Goal: Task Accomplishment & Management: Manage account settings

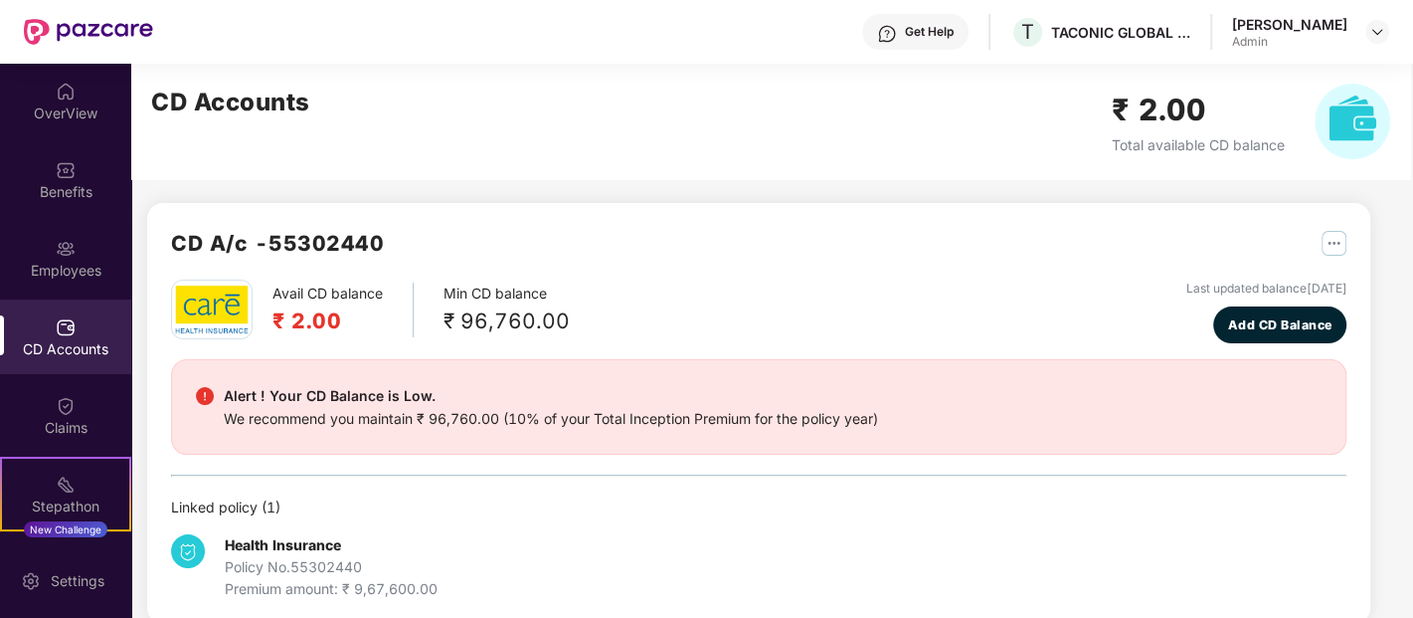
scroll to position [28, 0]
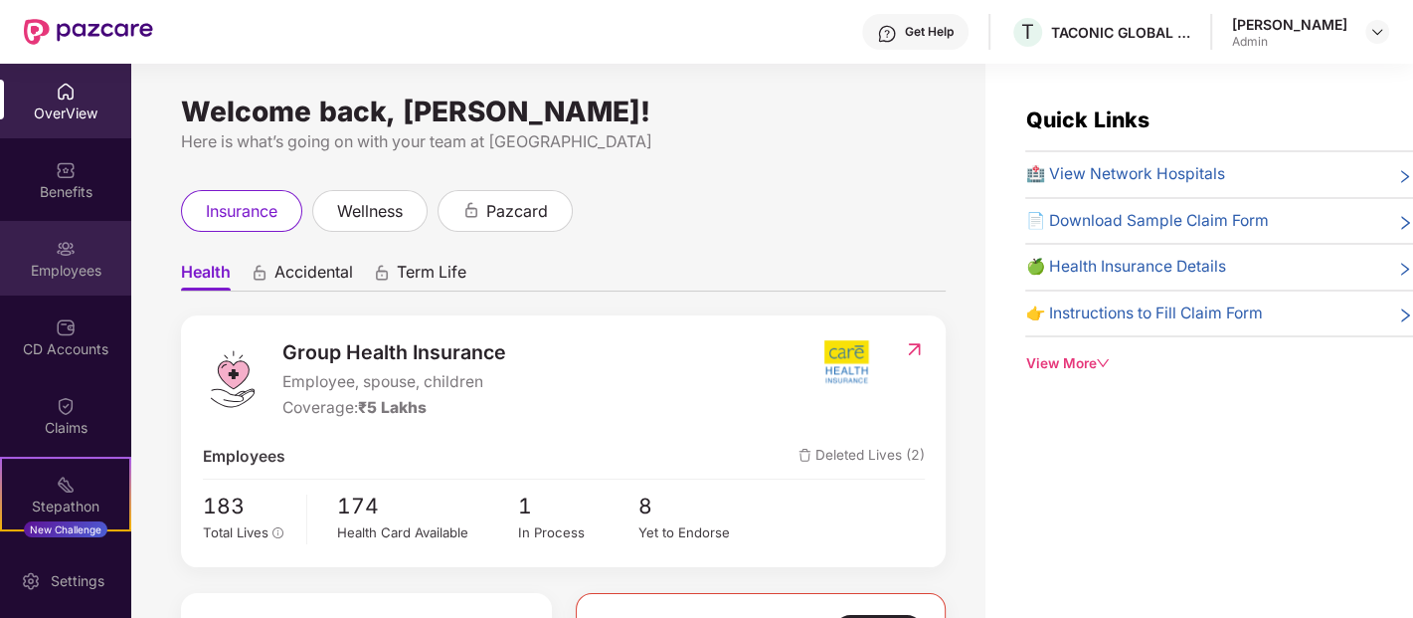
click at [85, 266] on div "Employees" at bounding box center [65, 271] width 131 height 20
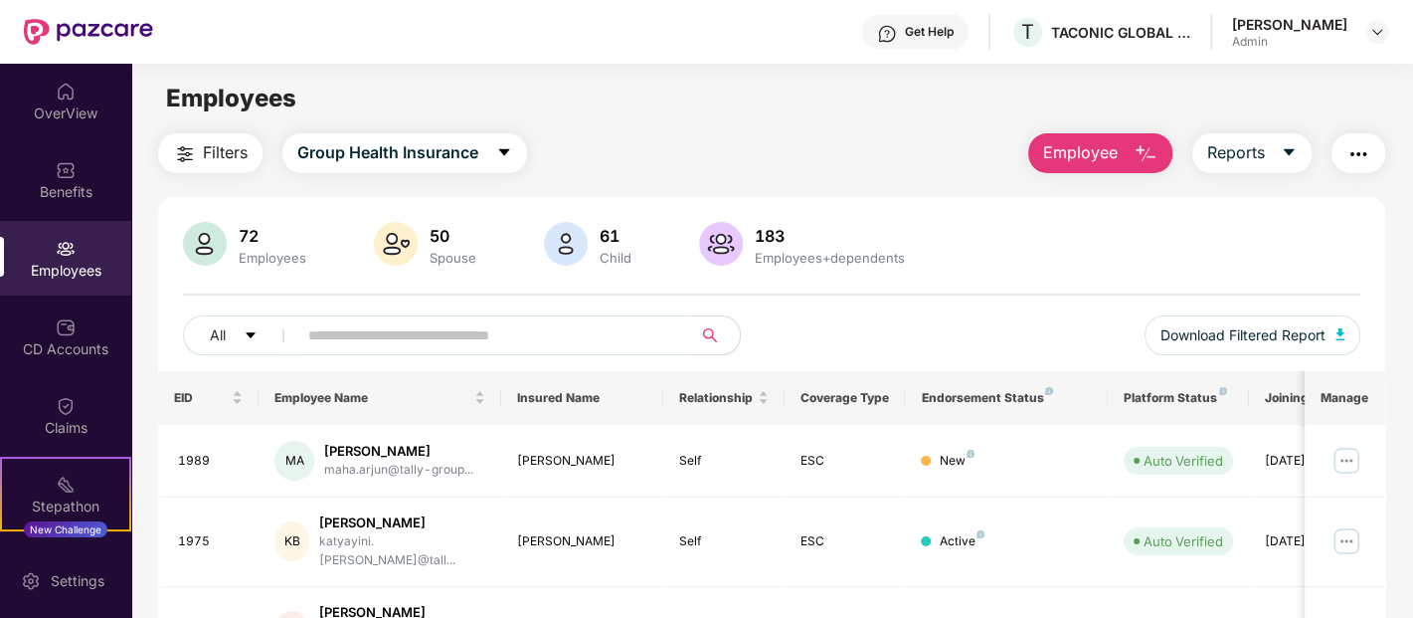
click at [432, 316] on span at bounding box center [488, 335] width 408 height 40
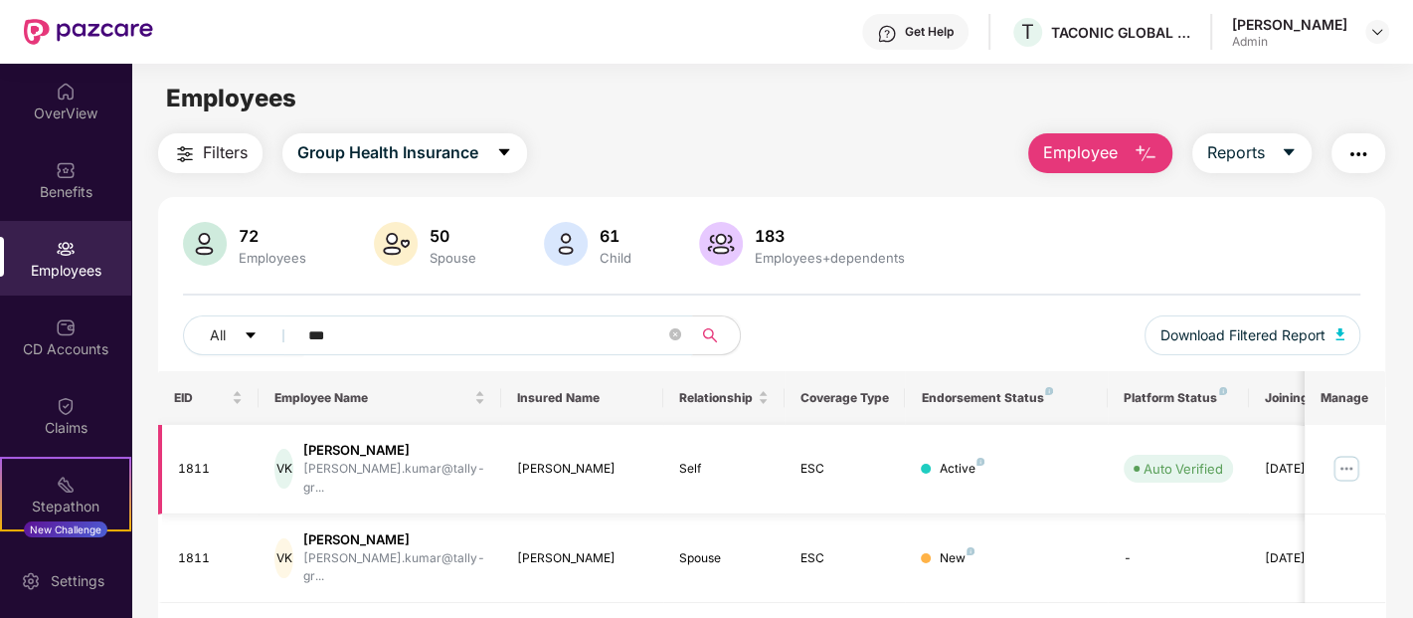
type input "***"
click at [1348, 467] on img at bounding box center [1347, 469] width 32 height 32
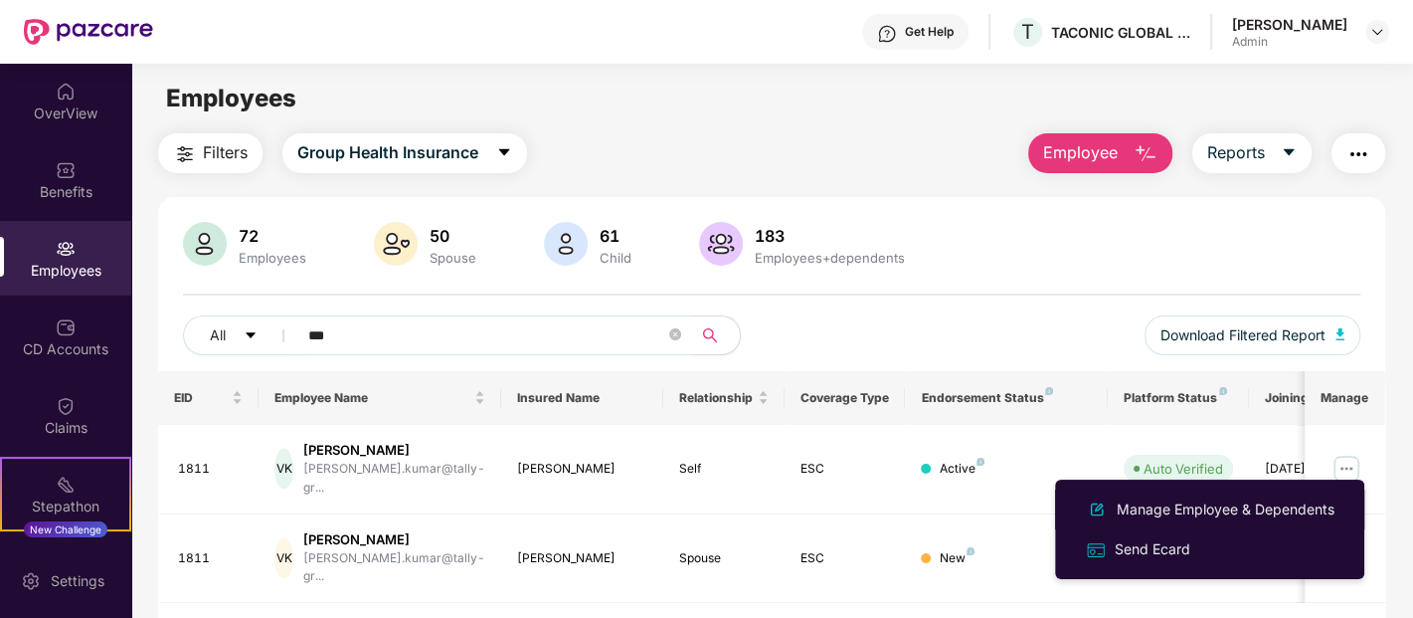
click at [1251, 504] on div "Manage Employee & Dependents" at bounding box center [1226, 509] width 226 height 22
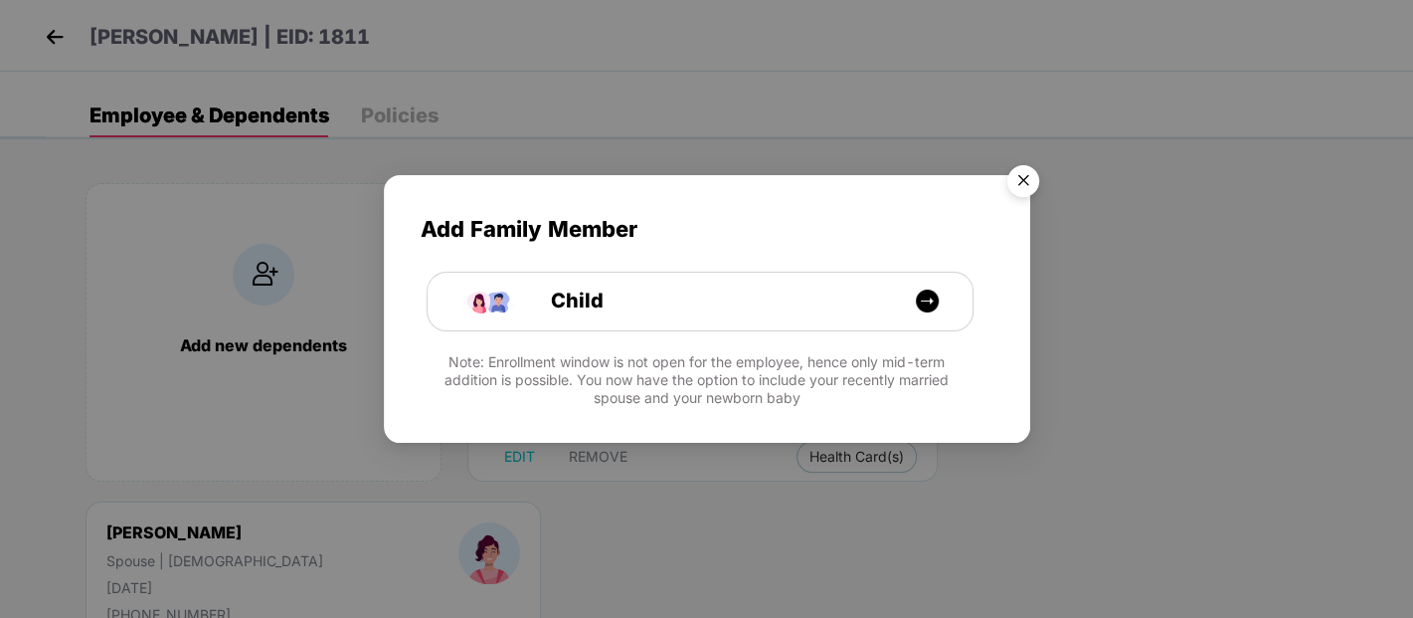
click at [1010, 194] on img "Close" at bounding box center [1024, 184] width 56 height 56
